Goal: Check status: Check status

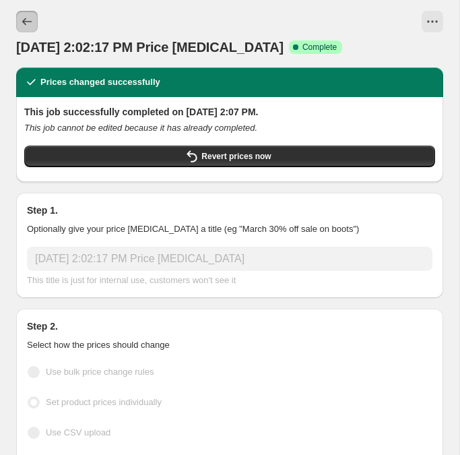
click at [24, 20] on icon "Price change jobs" at bounding box center [26, 21] width 9 height 7
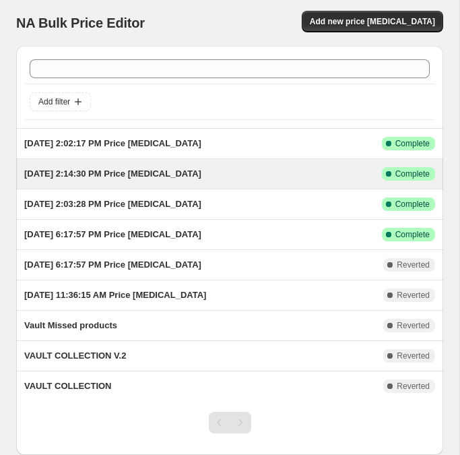
click at [247, 181] on div "[DATE] 2:14:30 PM Price [MEDICAL_DATA] This job ran on [DATE]. Success Complete…" at bounding box center [229, 174] width 427 height 30
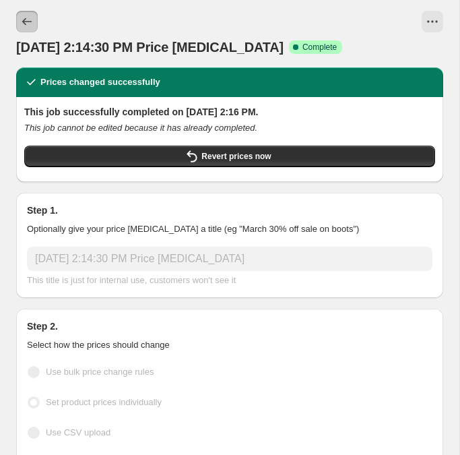
click at [18, 15] on button "Price change jobs" at bounding box center [27, 22] width 22 height 22
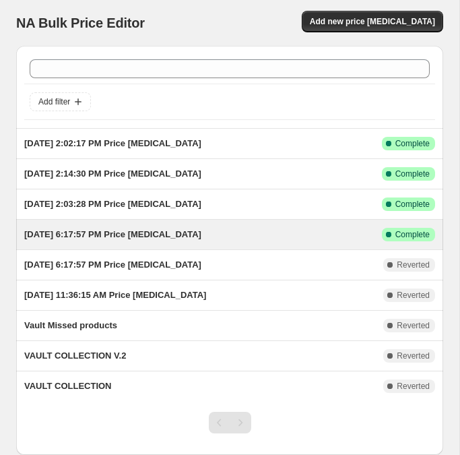
click at [271, 234] on div "[DATE] 6:17:57 PM Price [MEDICAL_DATA]" at bounding box center [203, 234] width 358 height 13
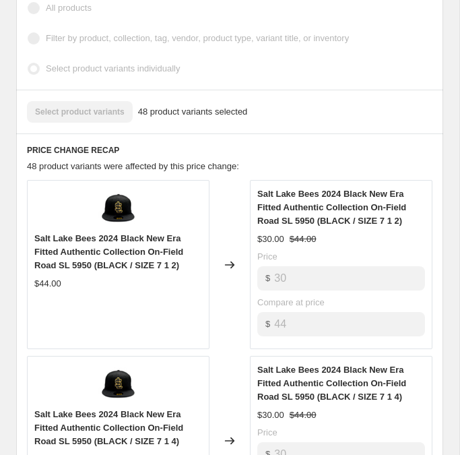
scroll to position [426, 0]
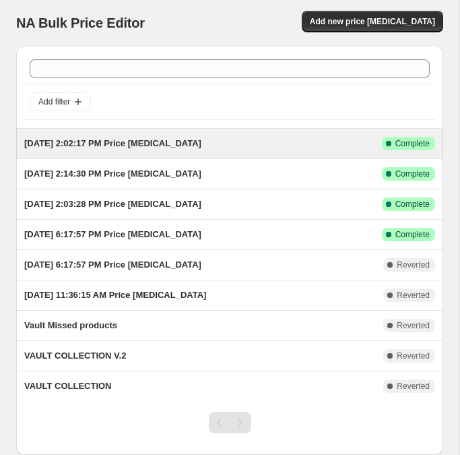
click at [156, 143] on span "[DATE] 2:02:17 PM Price [MEDICAL_DATA]" at bounding box center [112, 143] width 177 height 10
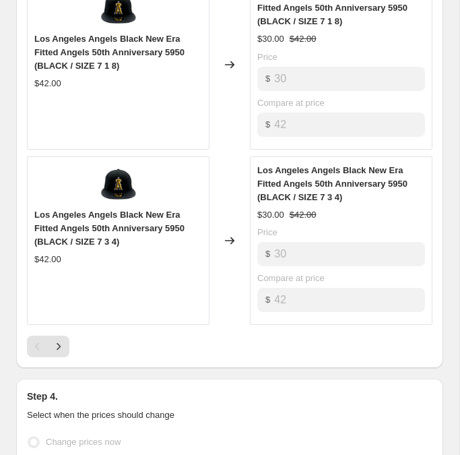
scroll to position [1459, 0]
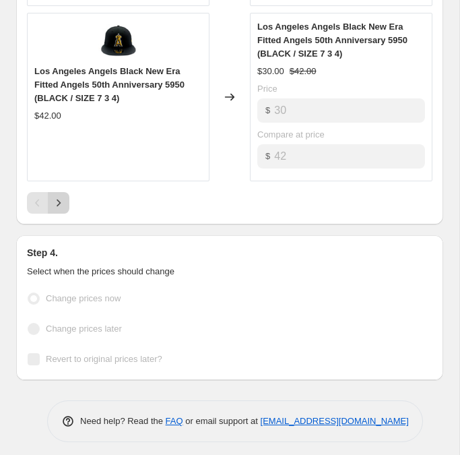
click at [55, 197] on icon "Next" at bounding box center [58, 202] width 13 height 13
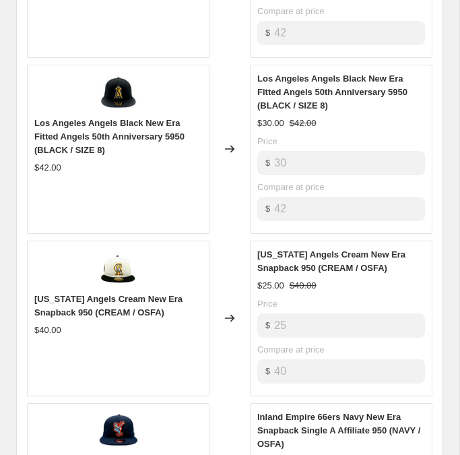
scroll to position [1044, 0]
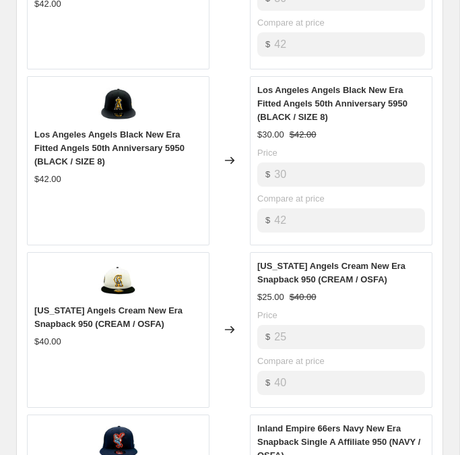
click at [127, 284] on img at bounding box center [118, 279] width 40 height 40
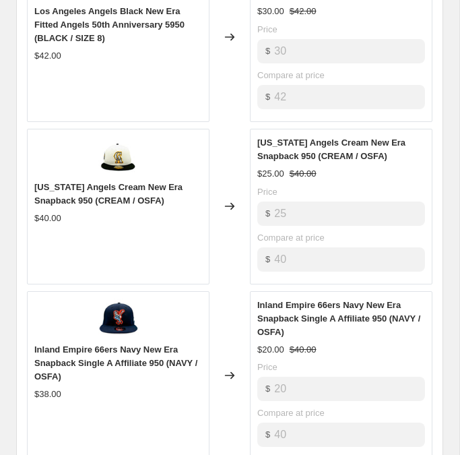
scroll to position [1446, 0]
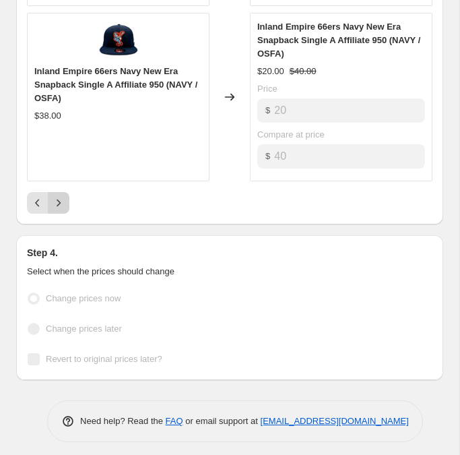
click at [63, 199] on icon "Next" at bounding box center [58, 202] width 13 height 13
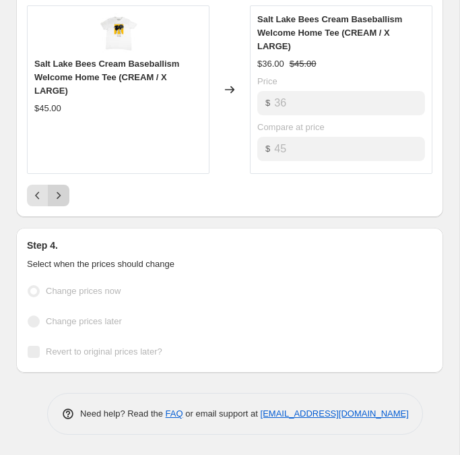
scroll to position [1432, 0]
click at [63, 199] on icon "Next" at bounding box center [58, 195] width 13 height 13
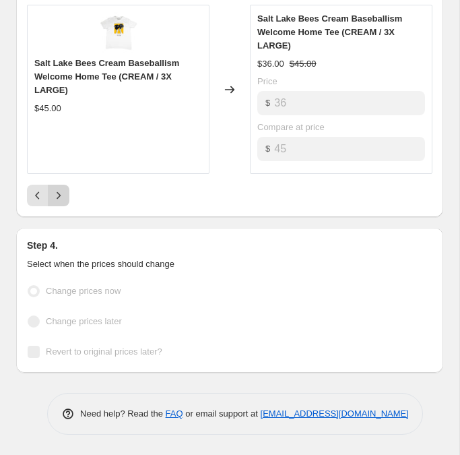
scroll to position [933, 0]
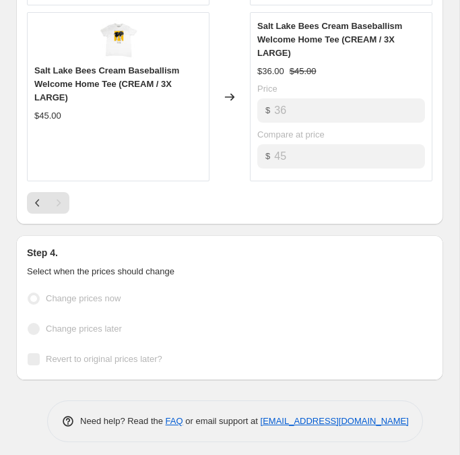
click at [94, 200] on div at bounding box center [229, 203] width 405 height 22
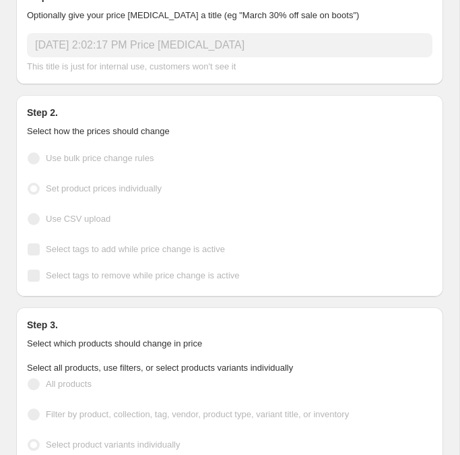
scroll to position [0, 0]
